Goal: Transaction & Acquisition: Book appointment/travel/reservation

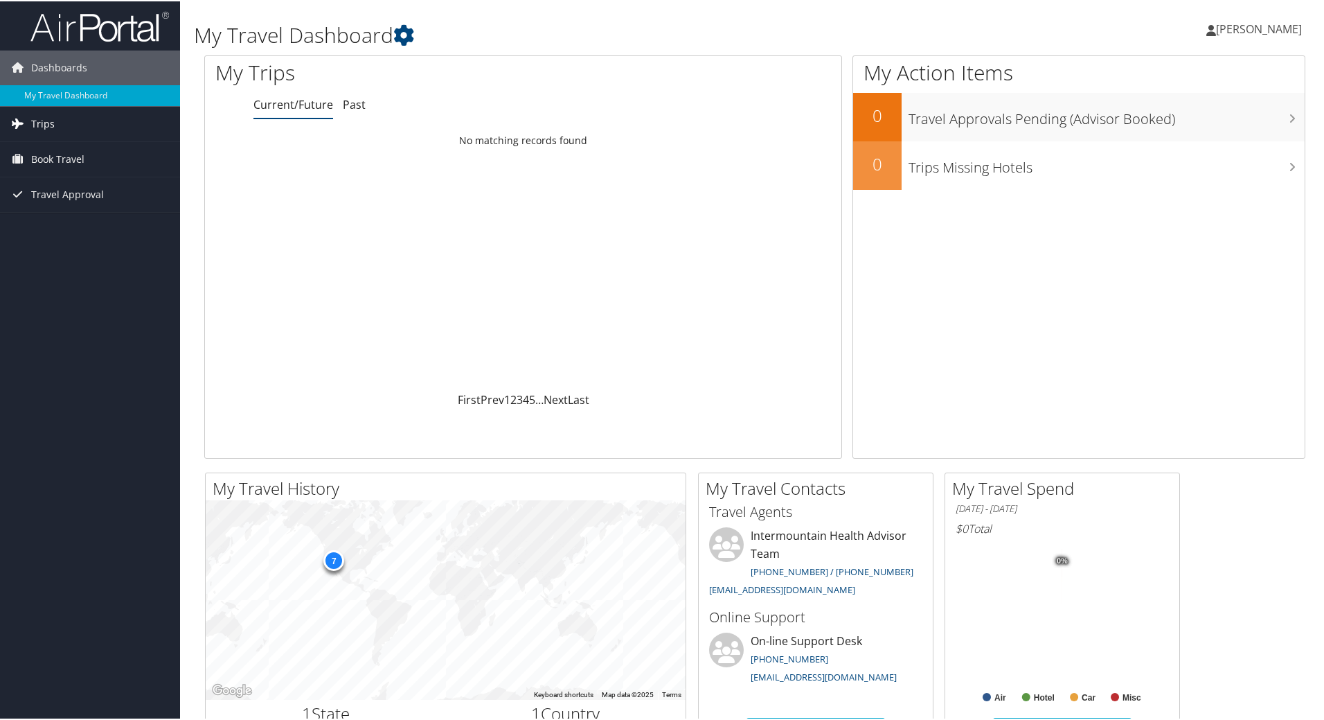
click at [46, 121] on span "Trips" at bounding box center [43, 122] width 24 height 35
click at [64, 148] on link "Current/Future Trips" at bounding box center [90, 150] width 180 height 21
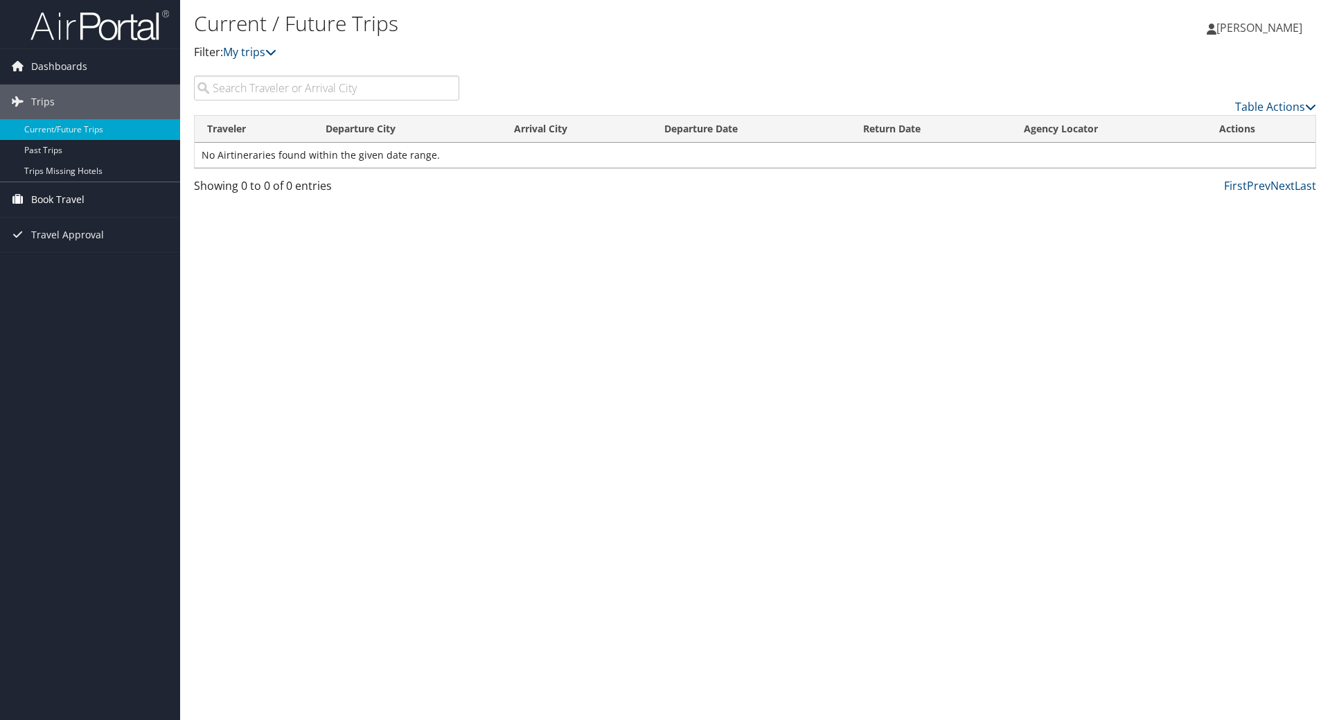
click at [59, 199] on span "Book Travel" at bounding box center [57, 199] width 53 height 35
click at [116, 266] on link "Book/Manage Online Trips" at bounding box center [90, 268] width 180 height 21
